Goal: Browse casually: Explore the website without a specific task or goal

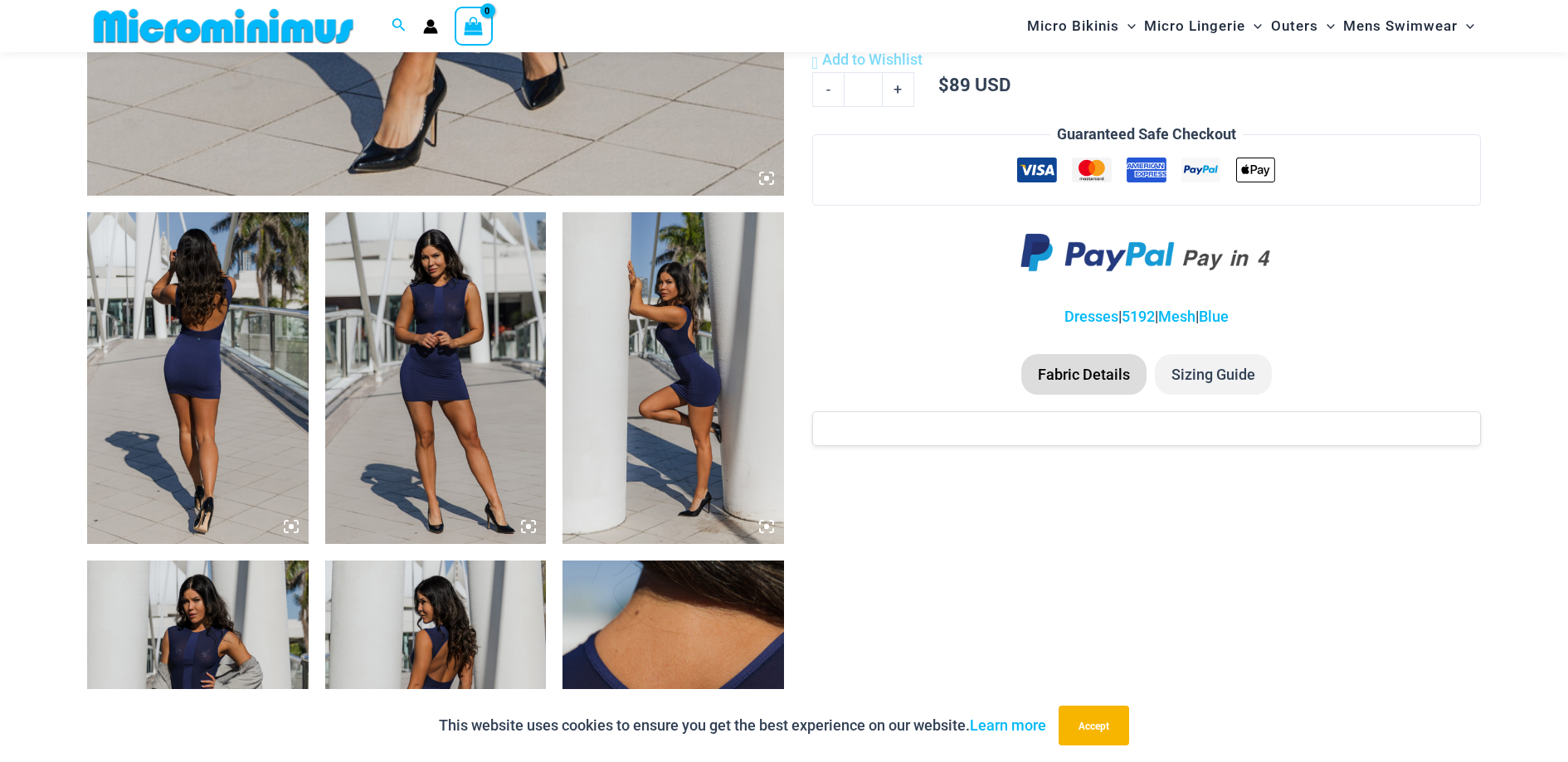
scroll to position [1007, 0]
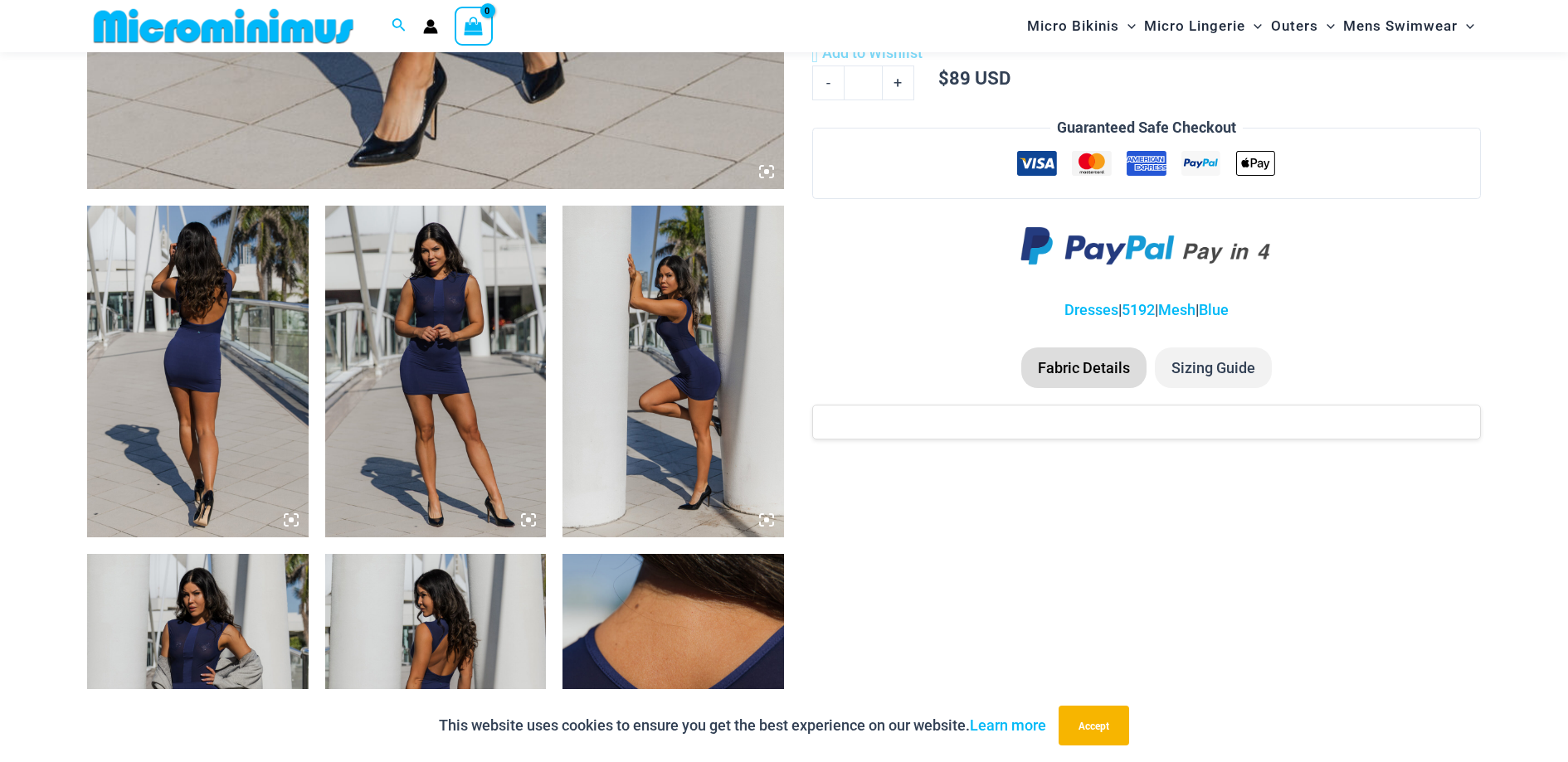
click at [453, 349] on img at bounding box center [435, 371] width 221 height 331
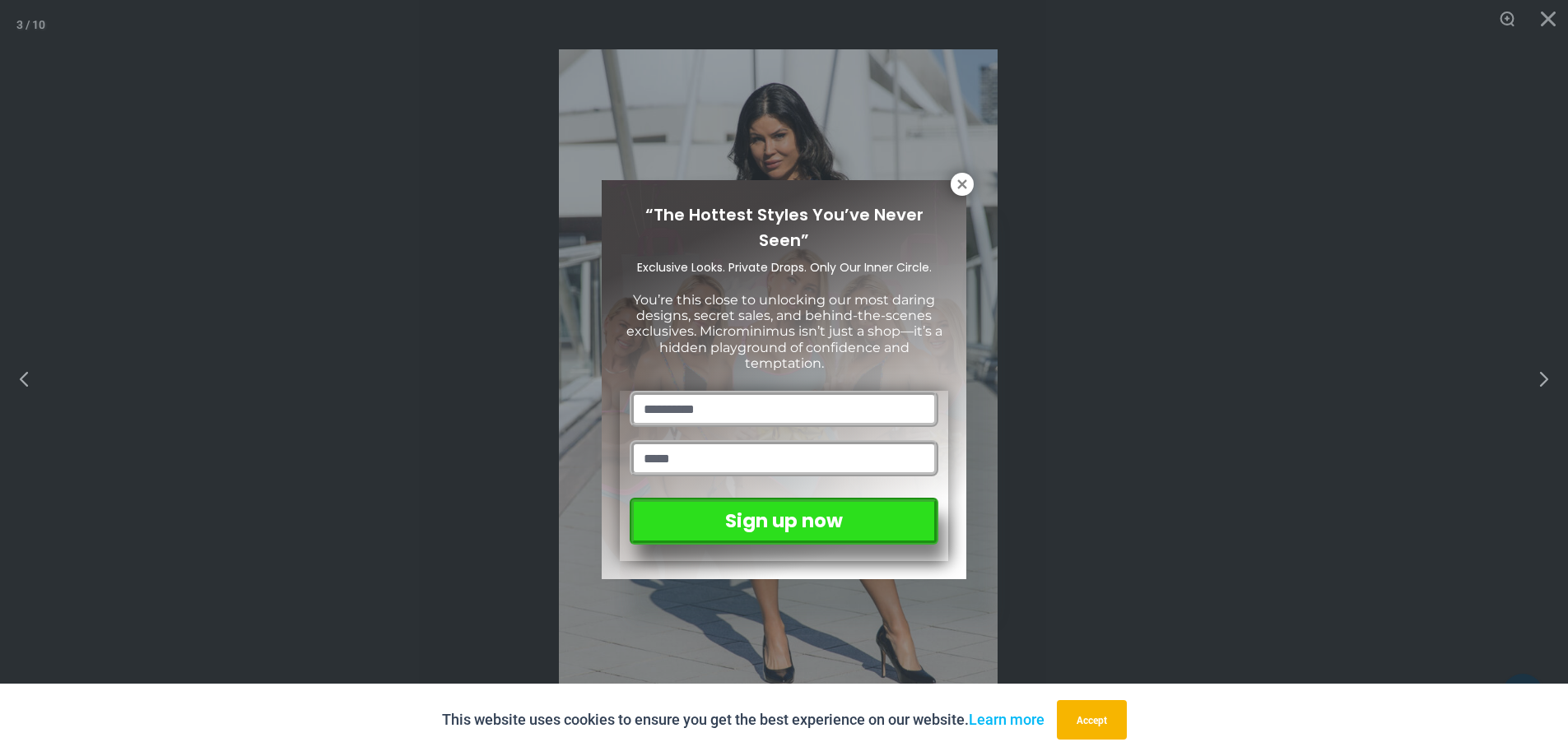
click at [1535, 378] on div "“The Hottest Styles You’ve Never Seen” Exclusive Looks. Private Drops. Only Our…" at bounding box center [784, 378] width 1568 height 756
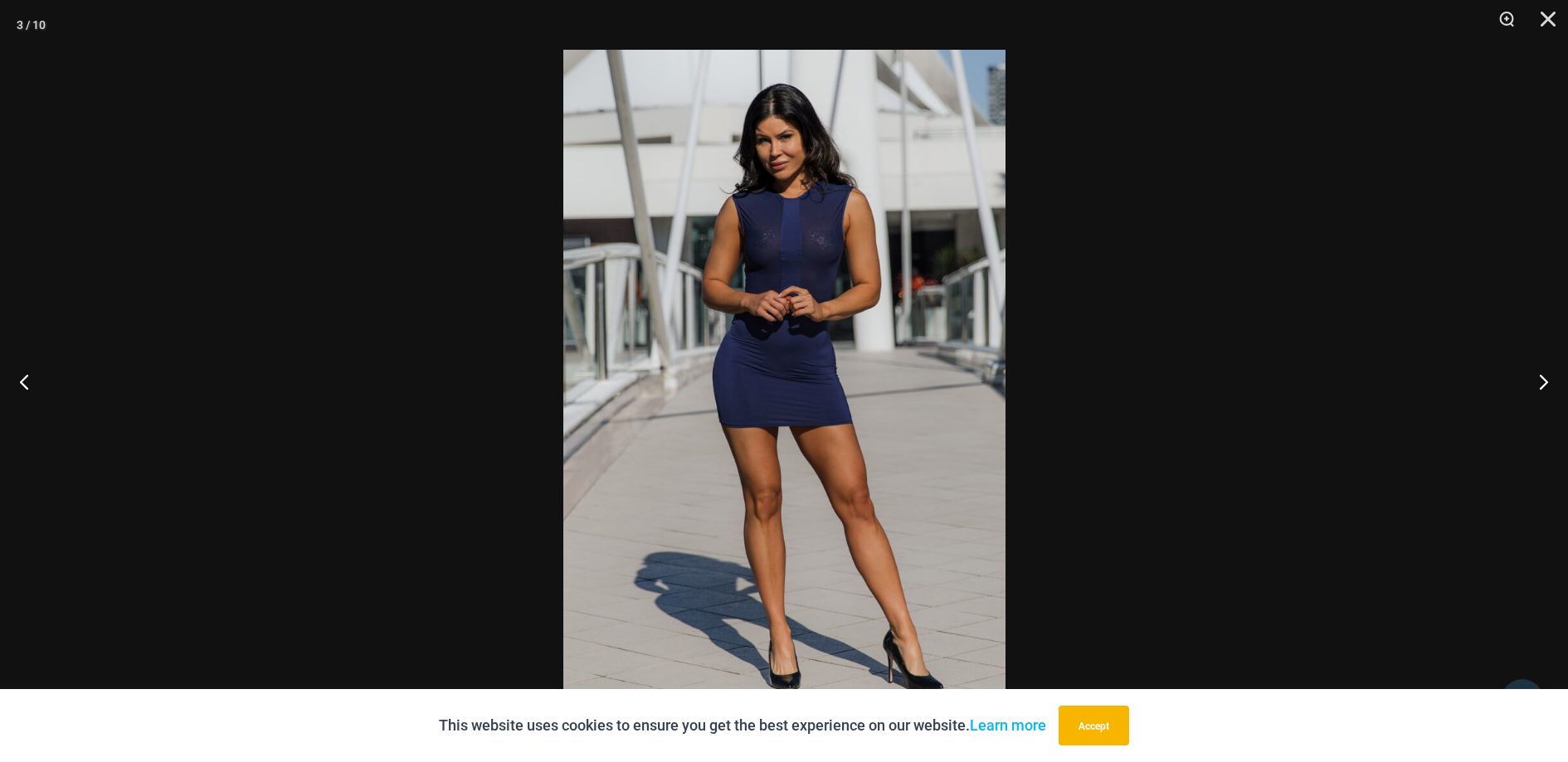
click at [1548, 381] on button "Next" at bounding box center [1537, 381] width 62 height 83
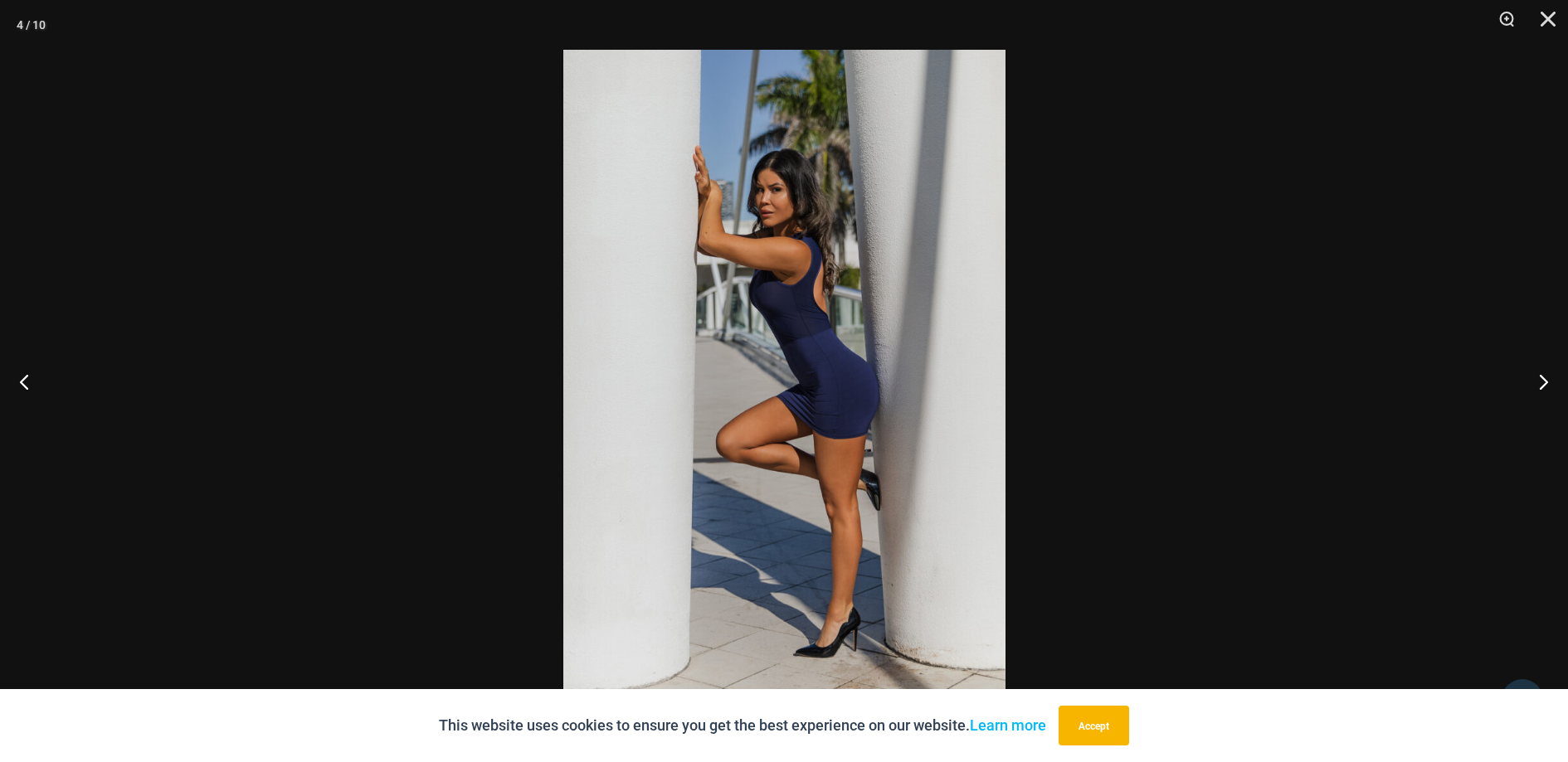
click at [1548, 381] on button "Next" at bounding box center [1537, 381] width 62 height 83
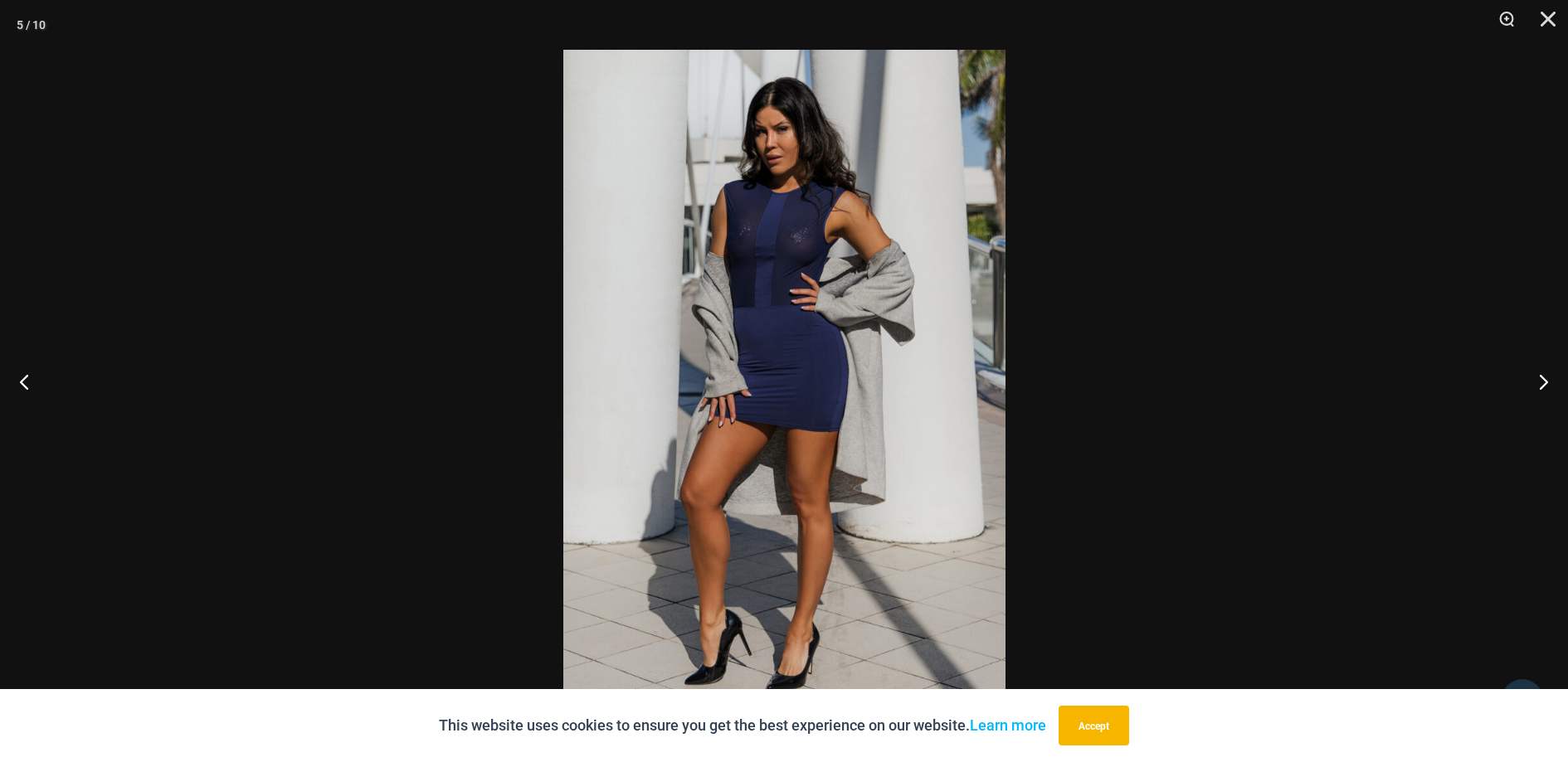
click at [1548, 381] on button "Next" at bounding box center [1537, 381] width 62 height 83
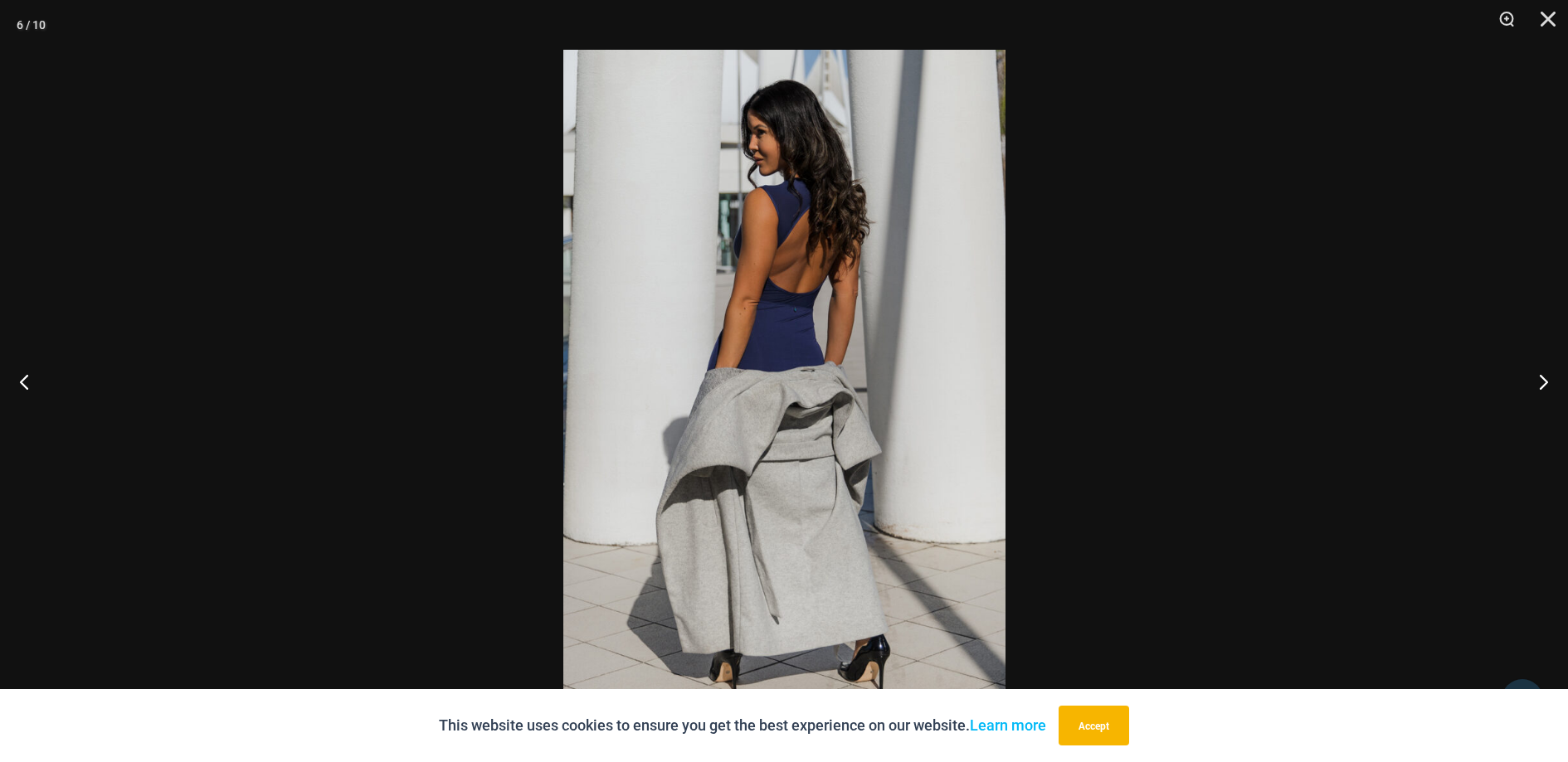
click at [1548, 381] on button "Next" at bounding box center [1537, 381] width 62 height 83
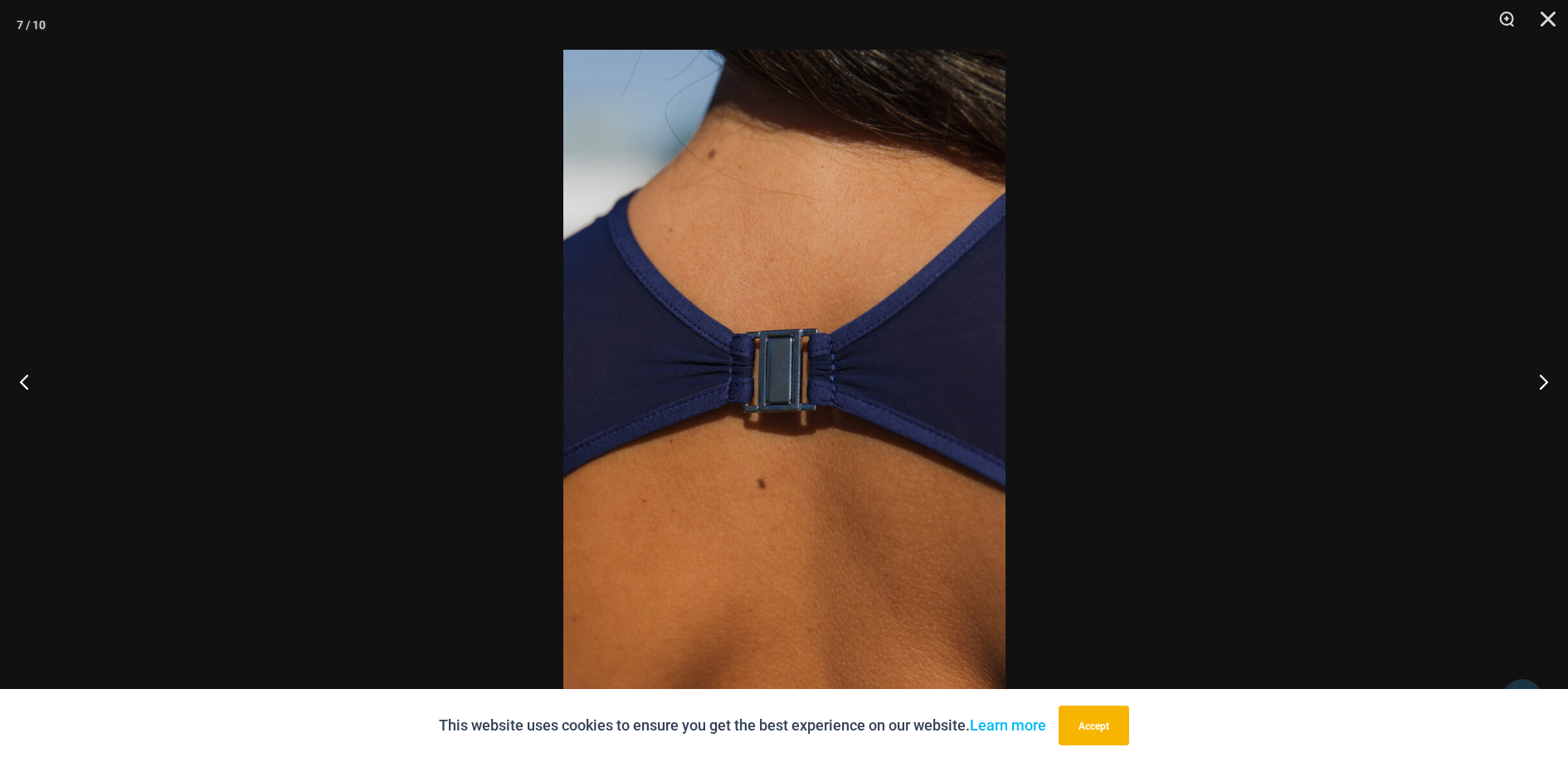
click at [1548, 381] on button "Next" at bounding box center [1537, 381] width 62 height 83
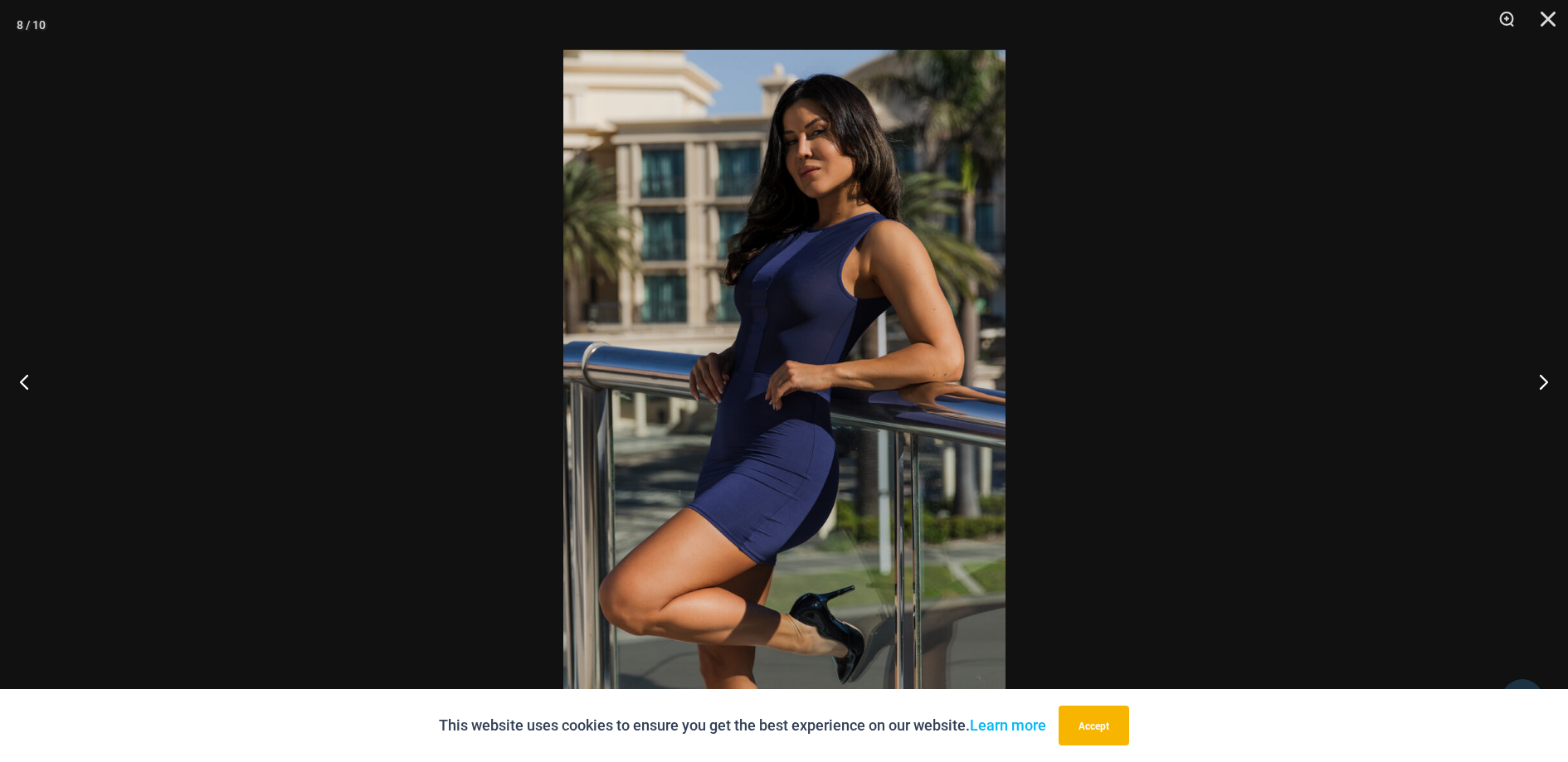
click at [1548, 381] on button "Next" at bounding box center [1537, 381] width 62 height 83
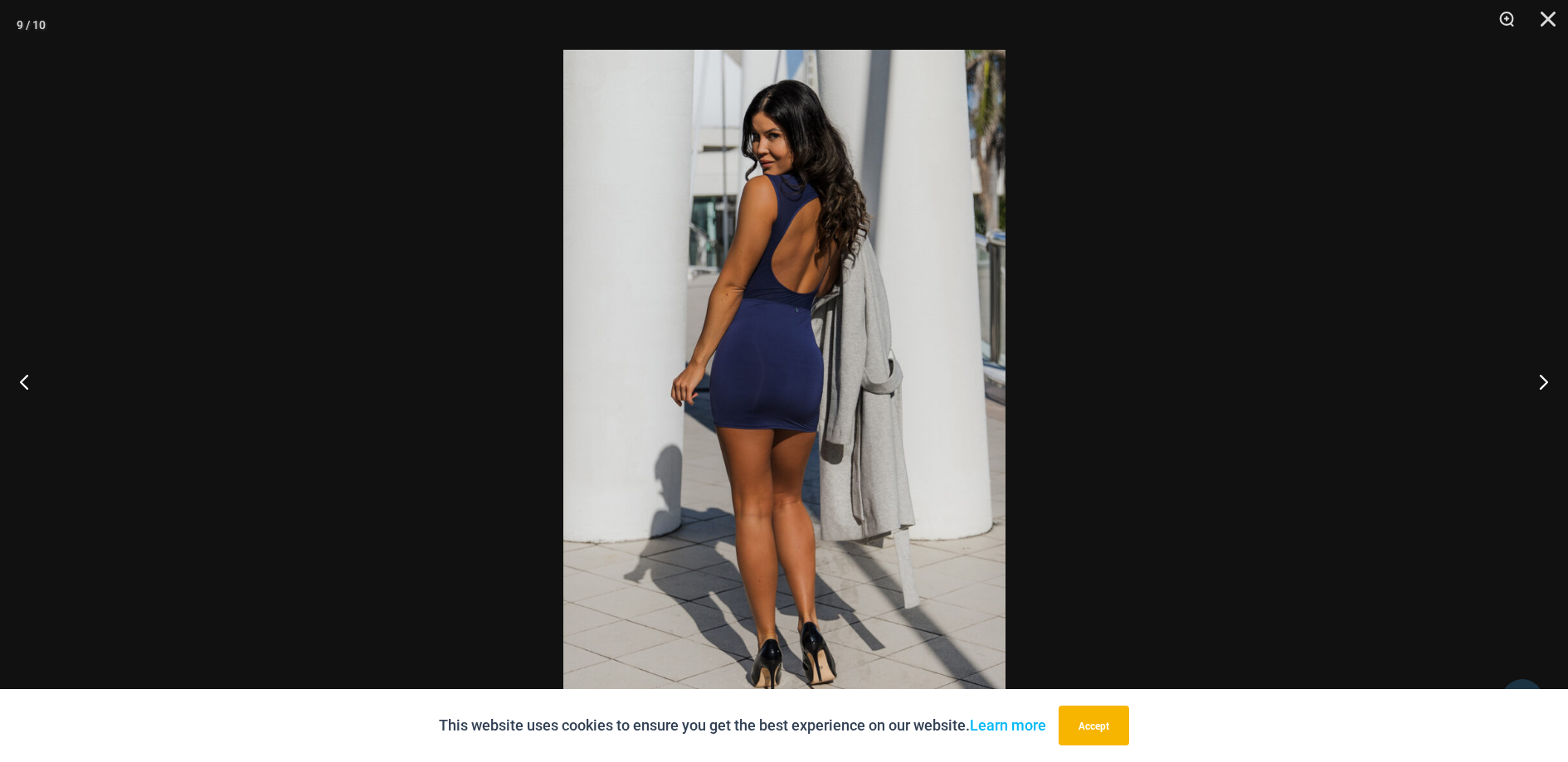
click at [1548, 381] on button "Next" at bounding box center [1537, 381] width 62 height 83
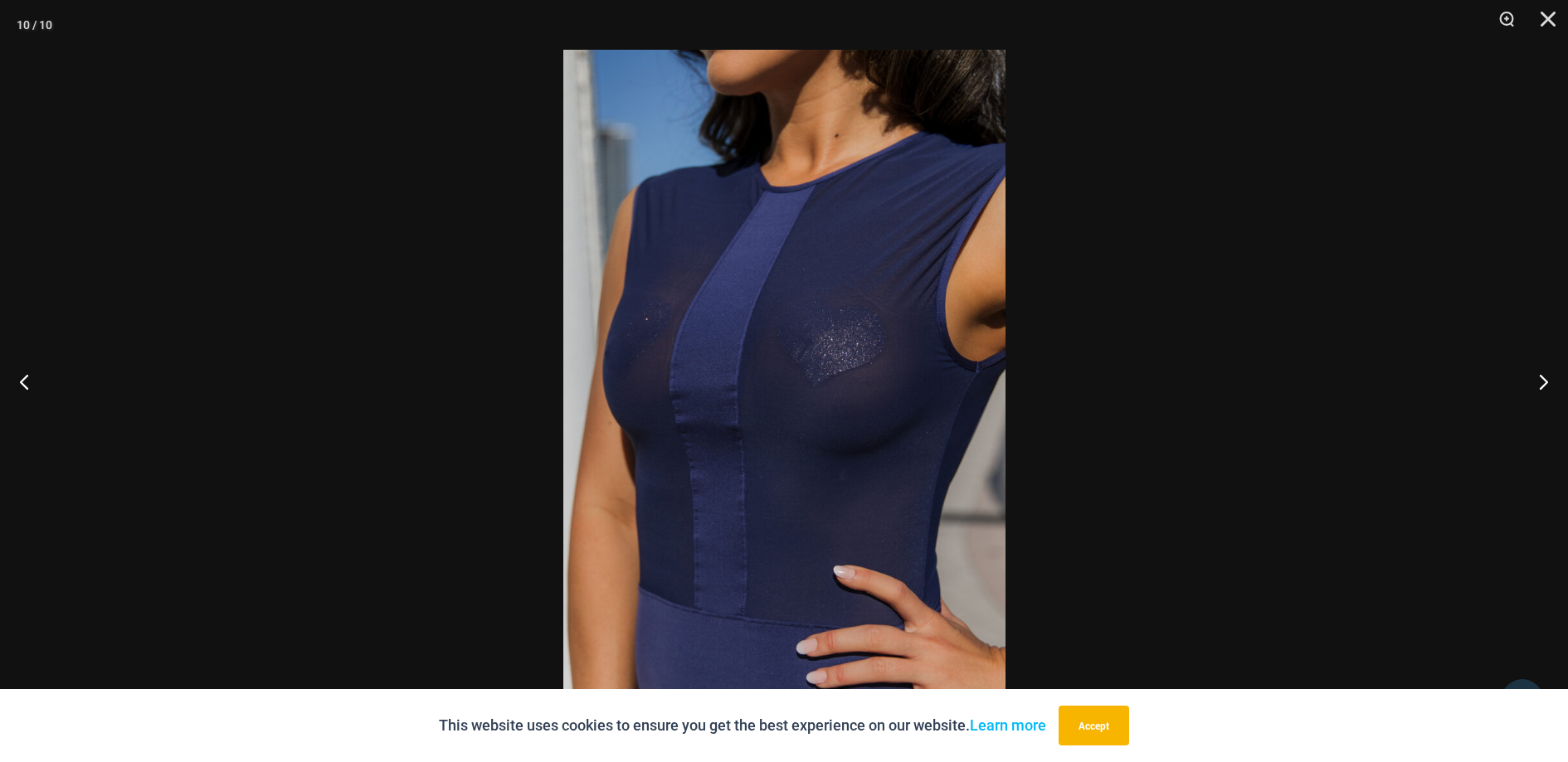
click at [1548, 381] on button "Next" at bounding box center [1537, 381] width 62 height 83
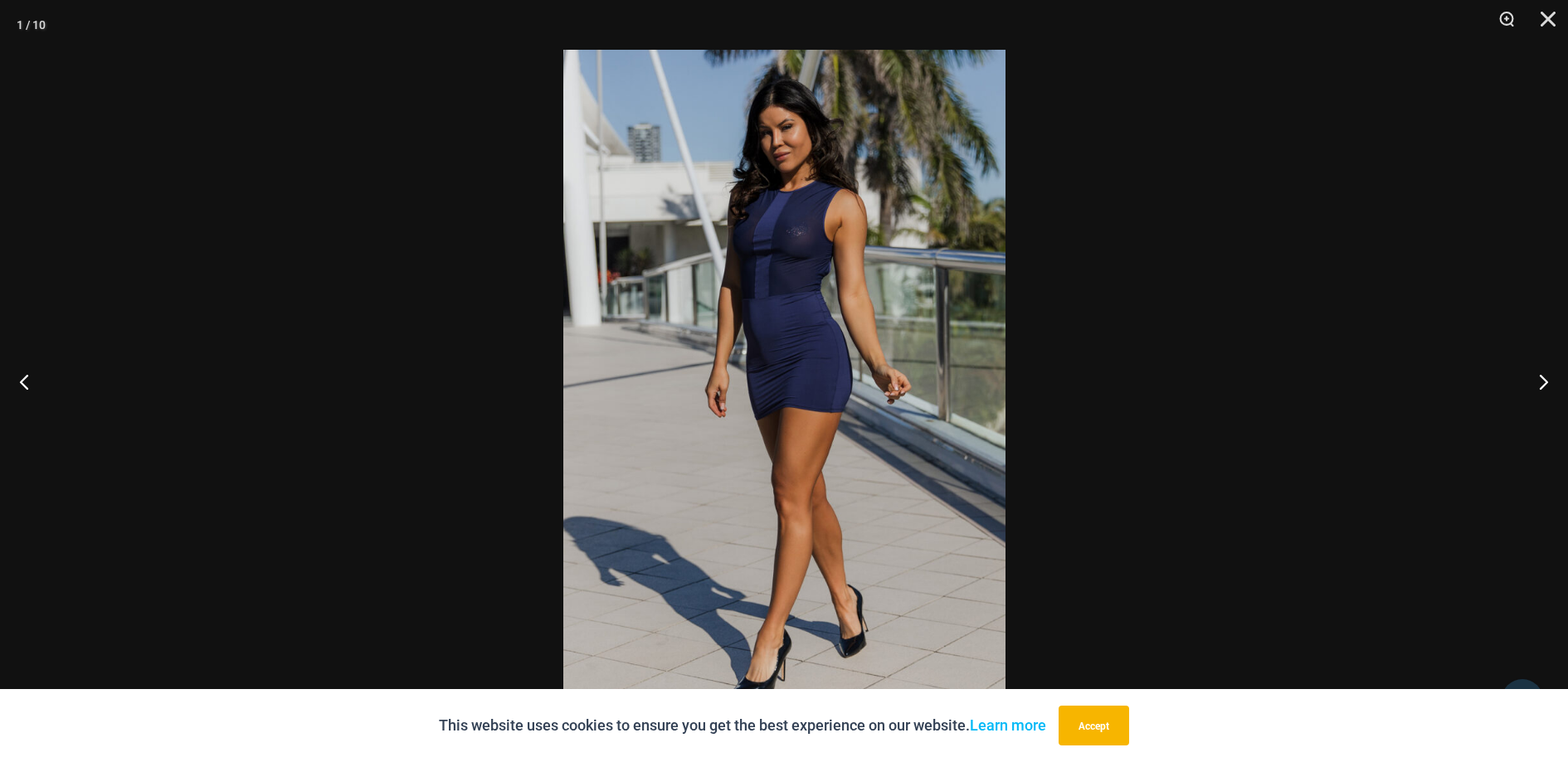
click at [1548, 381] on button "Next" at bounding box center [1537, 381] width 62 height 83
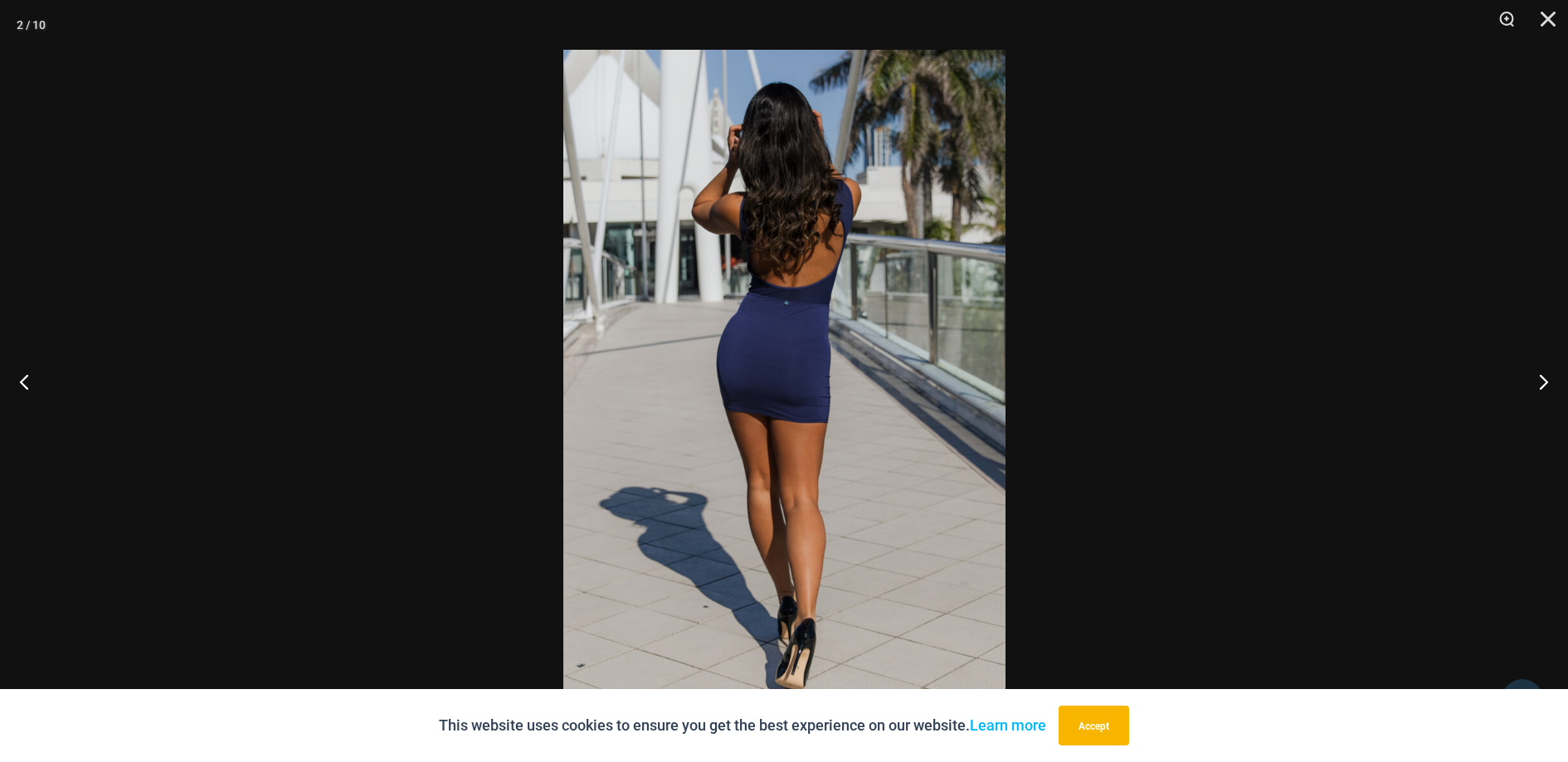
click at [1548, 381] on button "Next" at bounding box center [1537, 381] width 62 height 83
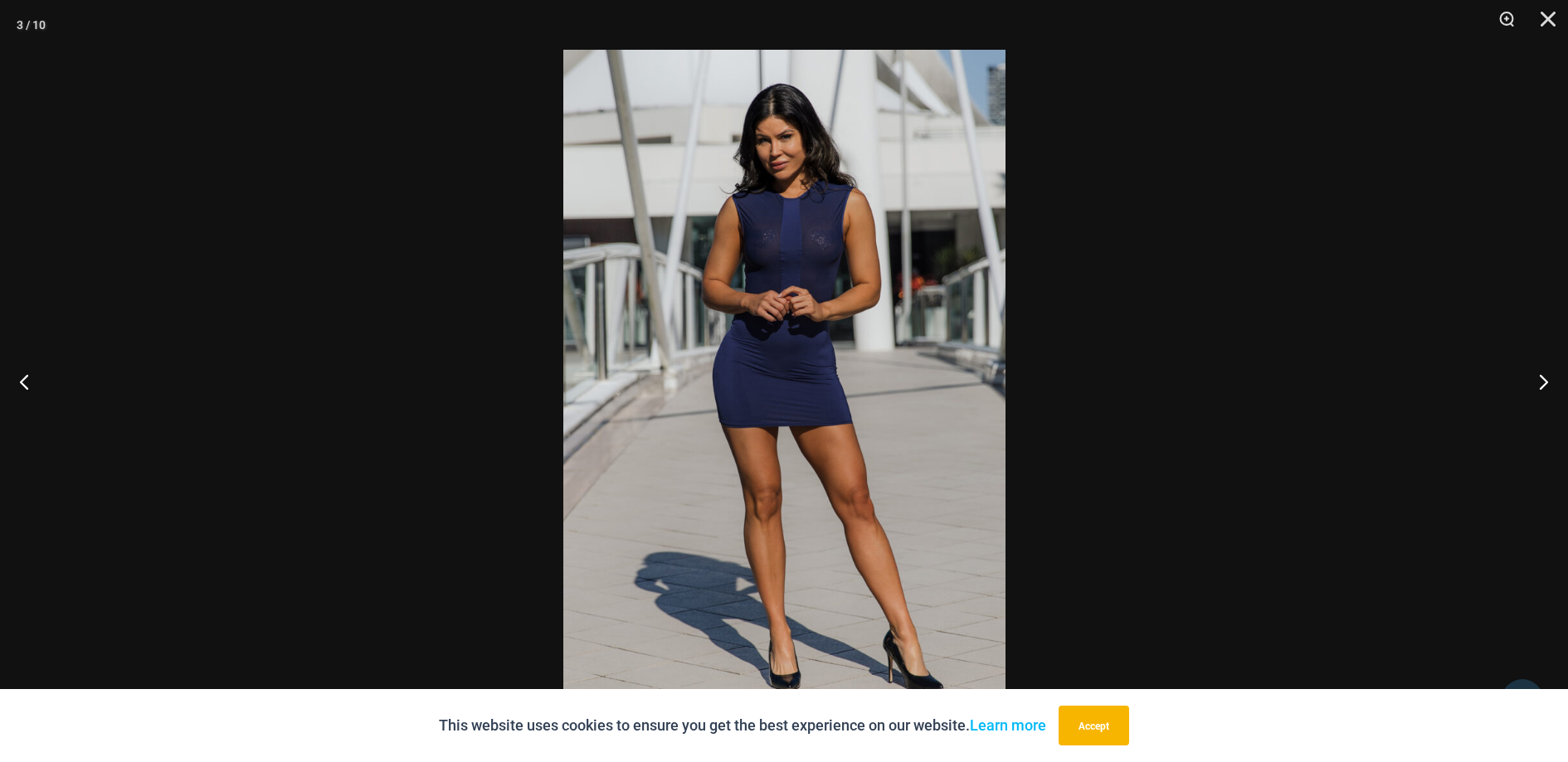
click at [1548, 381] on button "Next" at bounding box center [1537, 381] width 62 height 83
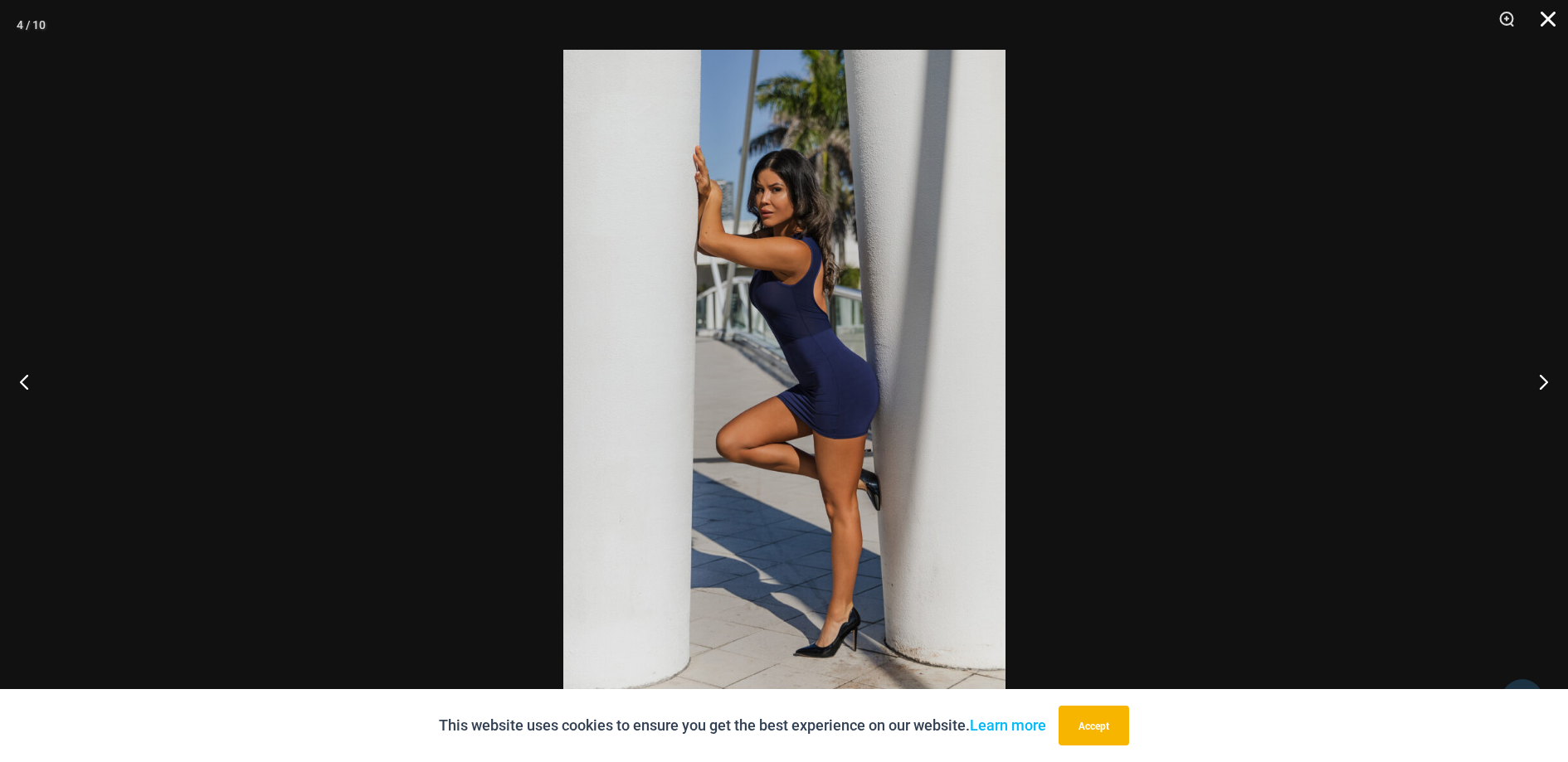
click at [1536, 23] on button "Close" at bounding box center [1542, 25] width 42 height 50
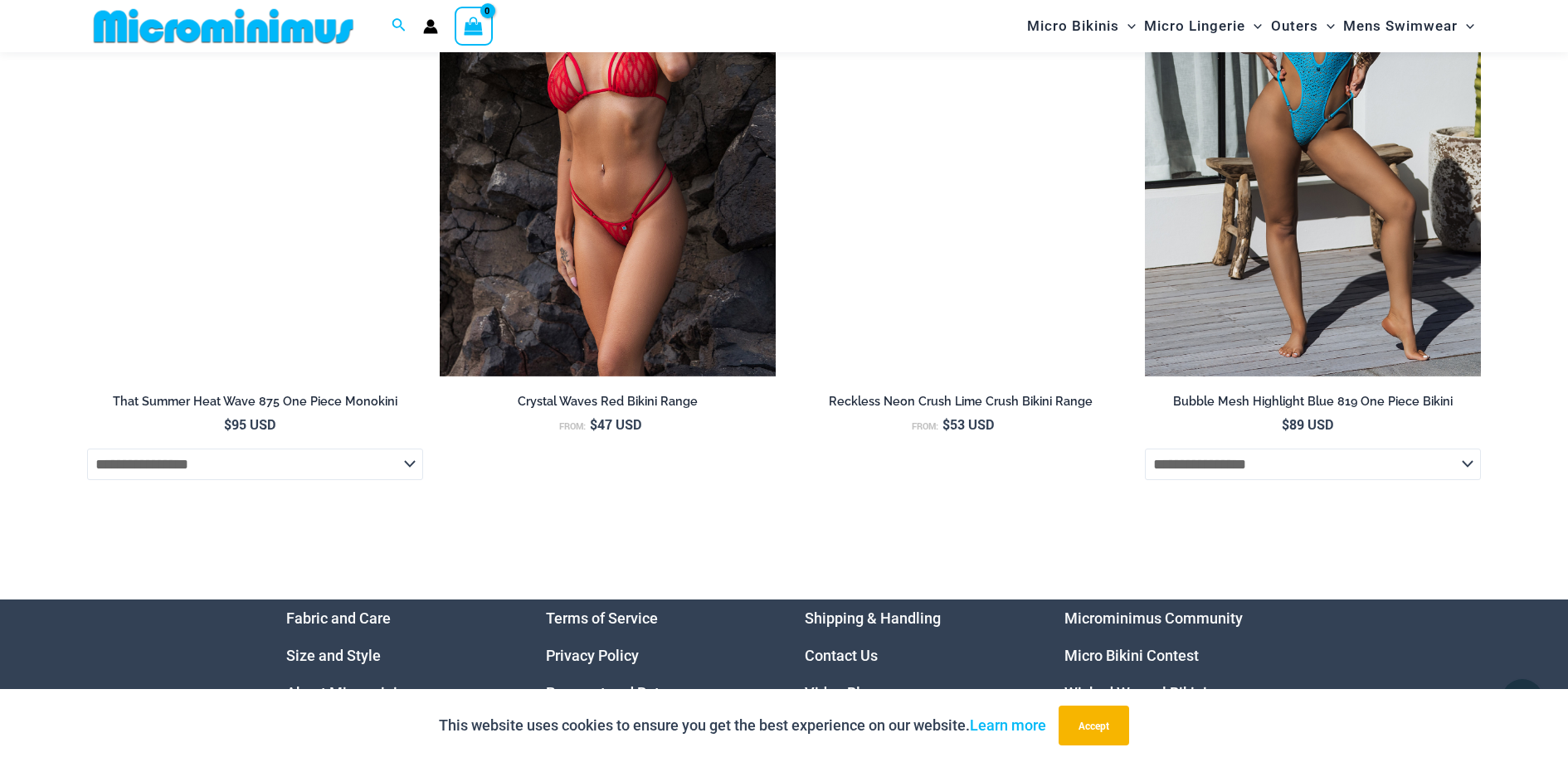
scroll to position [5317, 0]
